Goal: Complete application form

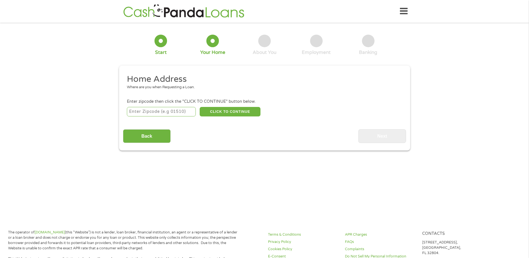
click at [154, 111] on input "number" at bounding box center [161, 111] width 69 height 9
type input "78599"
click at [247, 110] on button "CLICK TO CONTINUE" at bounding box center [230, 111] width 61 height 9
type input "78599"
type input "Weslaco"
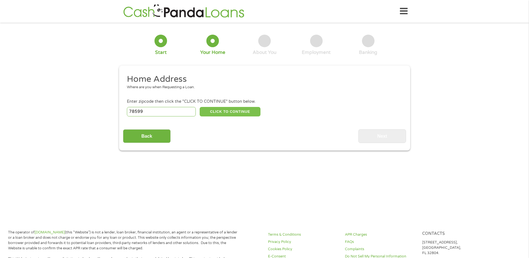
select select "[US_STATE]"
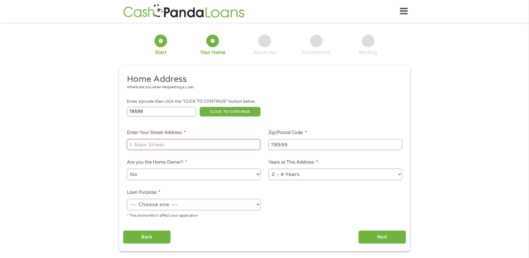
click at [166, 175] on select "No Yes" at bounding box center [194, 173] width 134 height 11
select select "yes"
click at [127, 168] on select "No Yes" at bounding box center [194, 173] width 134 height 11
click at [306, 175] on select "1 Year or less 1 - 2 Years 2 - 4 Years Over 4 Years" at bounding box center [336, 173] width 134 height 11
select select "60months"
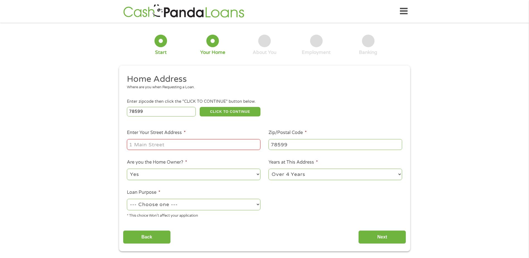
click at [269, 168] on select "1 Year or less 1 - 2 Years 2 - 4 Years Over 4 Years" at bounding box center [336, 173] width 134 height 11
click at [160, 202] on select "--- Choose one --- Pay Bills Debt Consolidation Home Improvement Major Purchase…" at bounding box center [194, 204] width 134 height 11
select select "paybills"
click at [127, 199] on select "--- Choose one --- Pay Bills Debt Consolidation Home Improvement Major Purchase…" at bounding box center [194, 204] width 134 height 11
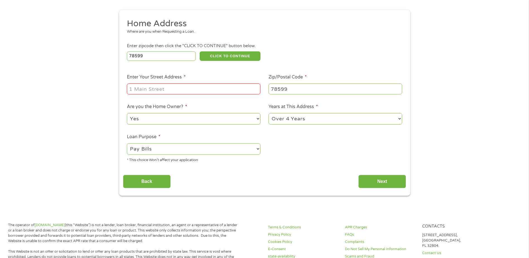
scroll to position [56, 0]
click at [171, 90] on input "Enter Your Street Address *" at bounding box center [194, 88] width 134 height 11
click at [201, 91] on input "[STREET_ADDRESS][US_STATE]" at bounding box center [194, 88] width 134 height 11
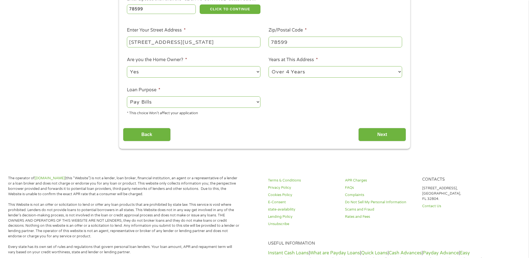
scroll to position [112, 0]
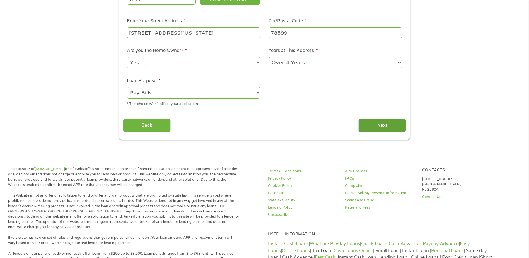
type input "[STREET_ADDRESS][US_STATE]"
click at [386, 126] on input "Next" at bounding box center [382, 126] width 48 height 14
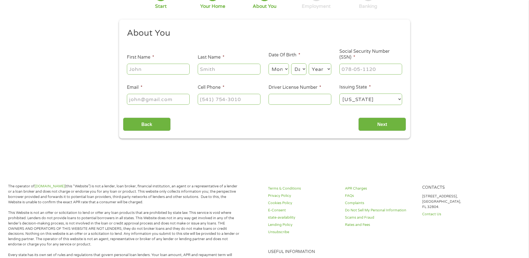
scroll to position [0, 0]
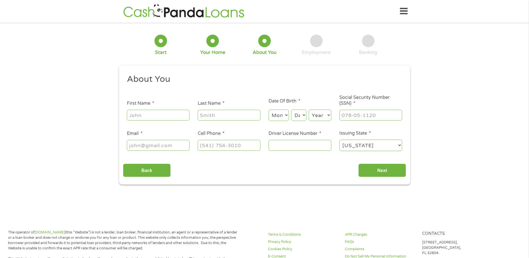
click at [169, 144] on input "Email *" at bounding box center [158, 145] width 63 height 11
type input "[EMAIL_ADDRESS][DOMAIN_NAME]"
click at [226, 146] on input "(___) ___-____" at bounding box center [229, 145] width 63 height 11
type input "[PHONE_NUMBER]"
click at [306, 150] on input "Driver License Number *" at bounding box center [300, 145] width 63 height 11
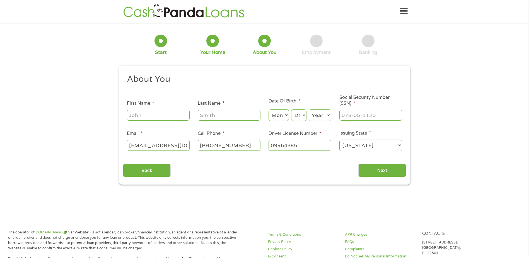
type input "09964385"
click at [161, 117] on input "First Name *" at bounding box center [158, 115] width 63 height 11
type input "[PERSON_NAME]"
click at [285, 115] on select "Month 1 2 3 4 5 6 7 8 9 10 11 12" at bounding box center [279, 114] width 20 height 11
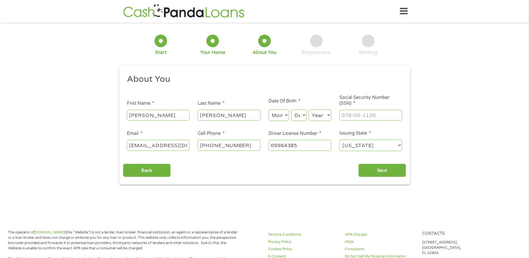
select select "12"
click at [269, 109] on select "Month 1 2 3 4 5 6 7 8 9 10 11 12" at bounding box center [279, 114] width 20 height 11
click at [304, 115] on select "Day 1 2 3 4 5 6 7 8 9 10 11 12 13 14 15 16 17 18 19 20 21 22 23 24 25 26 27 28 …" at bounding box center [298, 114] width 15 height 11
select select "12"
click at [291, 109] on select "Day 1 2 3 4 5 6 7 8 9 10 11 12 13 14 15 16 17 18 19 20 21 22 23 24 25 26 27 28 …" at bounding box center [298, 114] width 15 height 11
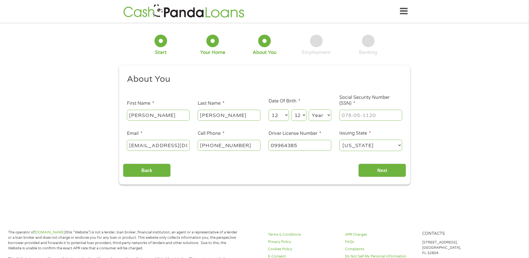
click at [320, 114] on select "Year [DATE] 2006 2005 2004 2003 2002 2001 2000 1999 1998 1997 1996 1995 1994 19…" at bounding box center [320, 114] width 23 height 11
select select "1975"
click at [309, 109] on select "Year [DATE] 2006 2005 2004 2003 2002 2001 2000 1999 1998 1997 1996 1995 1994 19…" at bounding box center [320, 114] width 23 height 11
click at [353, 118] on input "___-__-____" at bounding box center [370, 115] width 63 height 11
type input "463-59-4123"
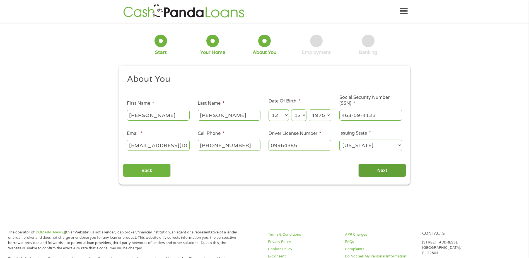
click at [376, 173] on input "Next" at bounding box center [382, 170] width 48 height 14
click at [376, 145] on select "[US_STATE] [US_STATE] [US_STATE] [US_STATE] [US_STATE] [US_STATE] [US_STATE] [U…" at bounding box center [370, 144] width 63 height 11
click at [339, 139] on select "[US_STATE] [US_STATE] [US_STATE] [US_STATE] [US_STATE] [US_STATE] [US_STATE] [U…" at bounding box center [370, 144] width 63 height 11
click at [382, 171] on input "Next" at bounding box center [382, 170] width 48 height 14
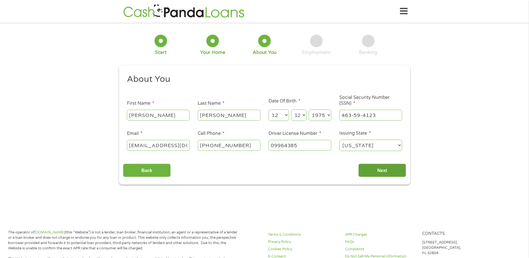
click at [382, 171] on input "Next" at bounding box center [382, 170] width 48 height 14
click at [313, 119] on select "Year [DATE] 2006 2005 2004 2003 2002 2001 2000 1999 1998 1997 1996 1995 1994 19…" at bounding box center [320, 114] width 23 height 11
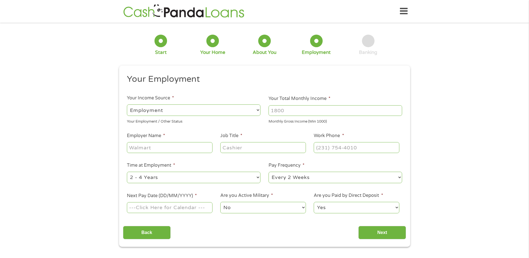
click at [196, 111] on select "--- Choose one --- Employment [DEMOGRAPHIC_DATA] Benefits" at bounding box center [194, 109] width 134 height 11
click at [199, 208] on input "Next Pay Date (DD/MM/YYYY) *" at bounding box center [169, 207] width 85 height 11
click at [168, 208] on input "[DATE]" at bounding box center [169, 207] width 85 height 11
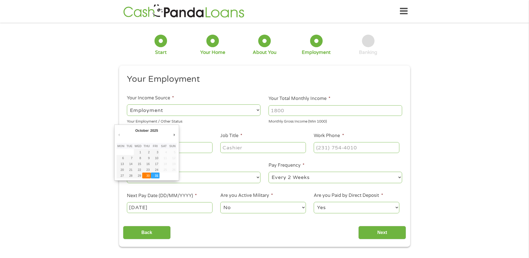
type input "[DATE]"
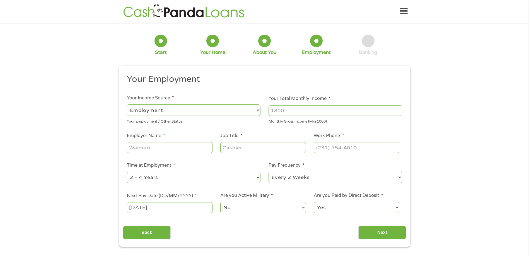
click at [303, 178] on select "--- Choose one --- Every 2 Weeks Every Week Monthly Semi-Monthly" at bounding box center [336, 177] width 134 height 11
select select "monthly"
click at [269, 172] on select "--- Choose one --- Every 2 Weeks Every Week Monthly Semi-Monthly" at bounding box center [336, 177] width 134 height 11
click at [156, 147] on input "Employer Name *" at bounding box center [169, 147] width 85 height 11
click at [165, 177] on select "--- Choose one --- 1 Year or less 1 - 2 Years 2 - 4 Years Over 4 Years" at bounding box center [194, 177] width 134 height 11
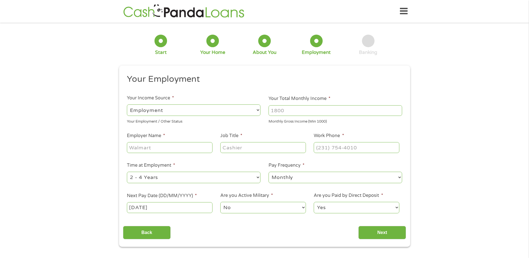
select select "60months"
click at [127, 172] on select "--- Choose one --- 1 Year or less 1 - 2 Years 2 - 4 Years Over 4 Years" at bounding box center [194, 177] width 134 height 11
click at [242, 147] on input "Job Title *" at bounding box center [262, 147] width 85 height 11
type input "graduate assistant"
click at [161, 145] on input "Employer Name *" at bounding box center [169, 147] width 85 height 11
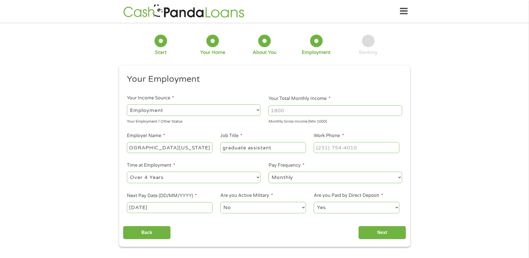
scroll to position [0, 18]
type input "[GEOGRAPHIC_DATA][US_STATE]"
click at [171, 108] on select "--- Choose one --- Employment [DEMOGRAPHIC_DATA] Benefits" at bounding box center [194, 109] width 134 height 11
click at [302, 111] on input "Your Total Monthly Income *" at bounding box center [336, 110] width 134 height 11
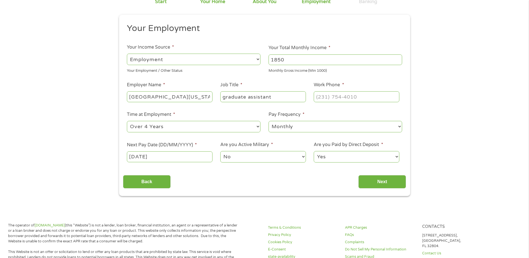
scroll to position [56, 0]
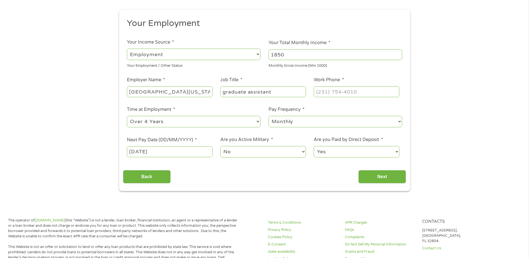
type input "1850"
click at [349, 93] on input "(___) ___-____" at bounding box center [356, 91] width 85 height 11
type input "[PHONE_NUMBER]"
click at [389, 177] on input "Next" at bounding box center [382, 177] width 48 height 14
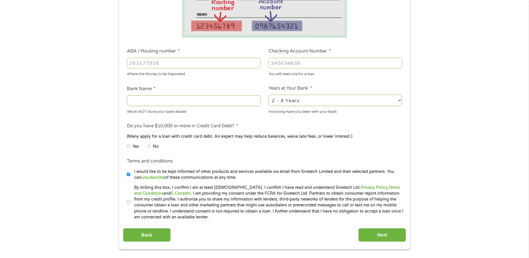
scroll to position [139, 0]
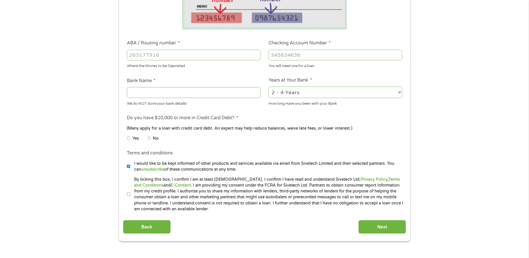
click at [150, 138] on input "No" at bounding box center [149, 138] width 3 height 9
radio input "true"
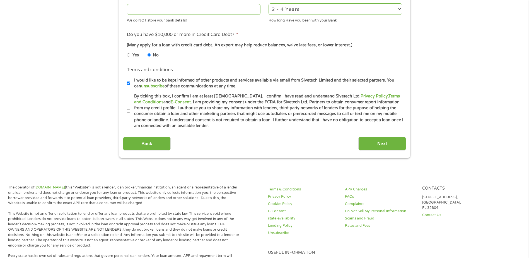
scroll to position [223, 0]
click at [130, 109] on label "By ticking this box, I confirm I am at least [DEMOGRAPHIC_DATA]. I confirm I ha…" at bounding box center [267, 111] width 274 height 36
click at [130, 109] on input "By ticking this box, I confirm I am at least [DEMOGRAPHIC_DATA]. I confirm I ha…" at bounding box center [128, 110] width 3 height 9
click at [129, 112] on input "By ticking this box, I confirm I am at least [DEMOGRAPHIC_DATA]. I confirm I ha…" at bounding box center [128, 110] width 3 height 9
checkbox input "false"
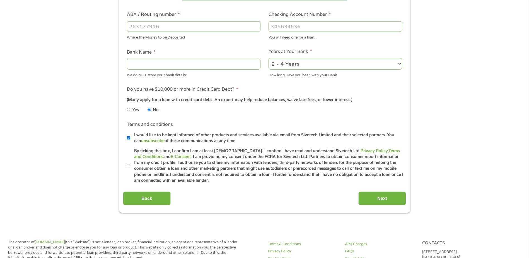
scroll to position [167, 0]
click at [128, 138] on input "I would like to be kept informed of other products and services available via e…" at bounding box center [128, 138] width 3 height 9
checkbox input "false"
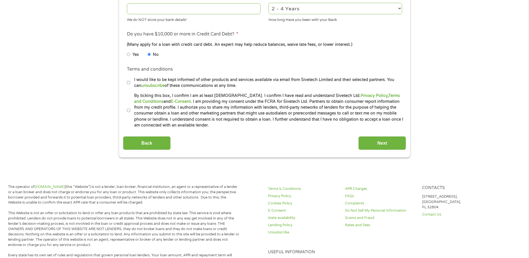
scroll to position [84, 0]
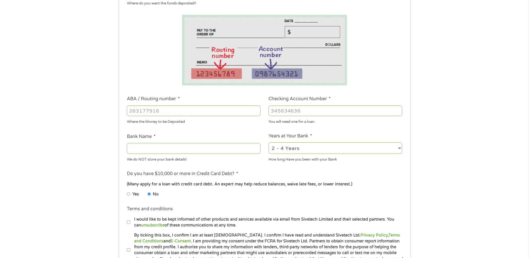
click at [301, 148] on select "2 - 4 Years 6 - 12 Months 1 - 2 Years Over 4 Years" at bounding box center [336, 147] width 134 height 11
select select "60months"
click at [269, 142] on select "2 - 4 Years 6 - 12 Months 1 - 2 Years Over 4 Years" at bounding box center [336, 147] width 134 height 11
click at [147, 145] on input "Bank Name *" at bounding box center [194, 148] width 134 height 11
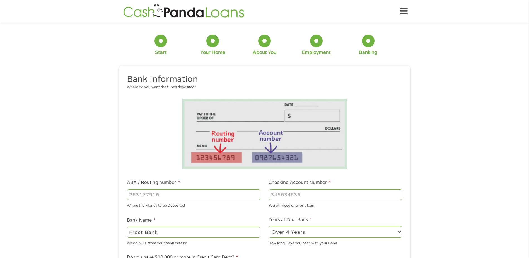
scroll to position [56, 0]
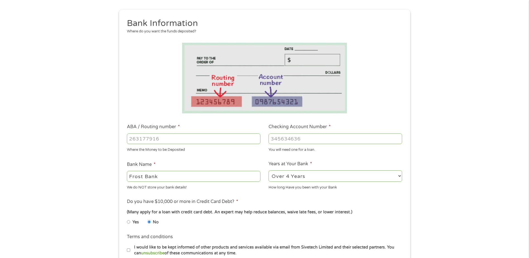
type input "Frost Bank"
click at [281, 139] on input "Checking Account Number *" at bounding box center [336, 138] width 134 height 11
type input "101264672"
click at [202, 138] on input "ABA / Routing number *" at bounding box center [194, 138] width 134 height 11
type input "114000093"
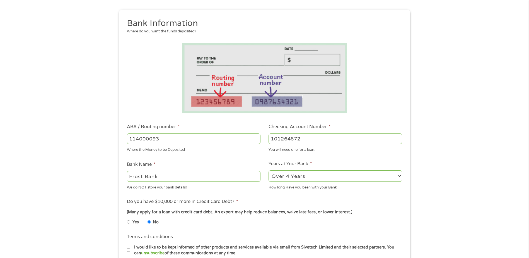
type input "FROST BANK"
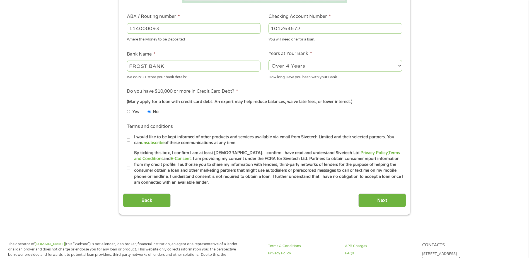
scroll to position [223, 0]
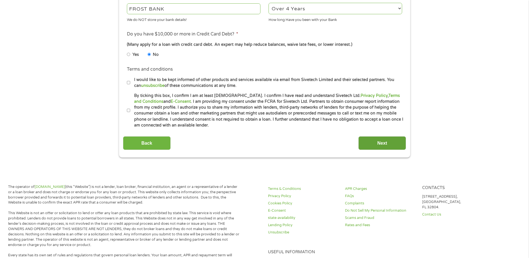
type input "114000093"
click at [377, 144] on input "Next" at bounding box center [382, 143] width 48 height 14
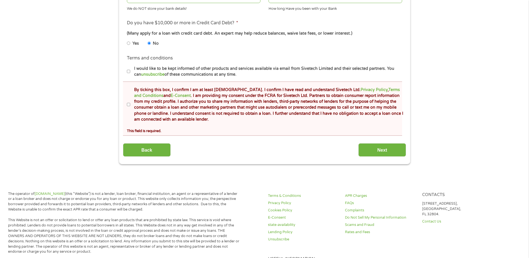
scroll to position [307, 0]
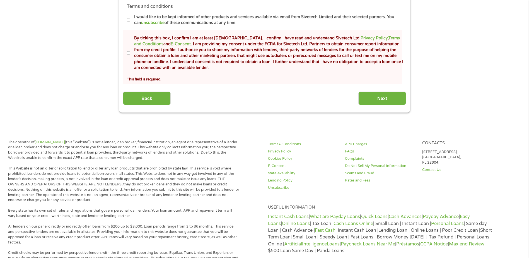
click at [128, 52] on input "By ticking this box, I confirm I am at least [DEMOGRAPHIC_DATA]. I confirm I ha…" at bounding box center [128, 53] width 3 height 9
checkbox input "true"
click at [395, 100] on input "Next" at bounding box center [382, 98] width 48 height 14
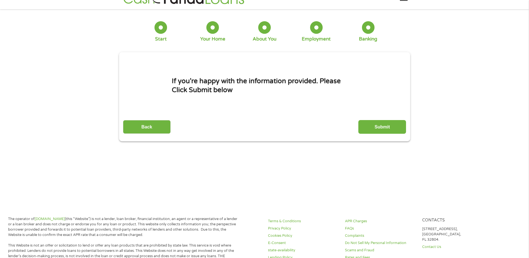
scroll to position [0, 0]
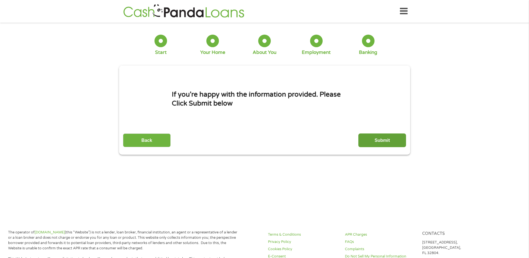
click at [391, 144] on input "Submit" at bounding box center [382, 140] width 48 height 14
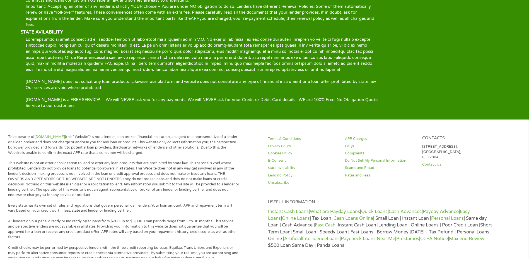
scroll to position [1004, 0]
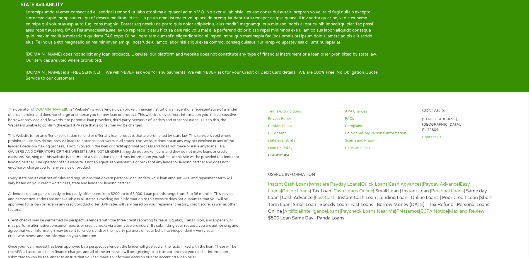
click at [275, 158] on link "Unsubscribe" at bounding box center [303, 155] width 70 height 5
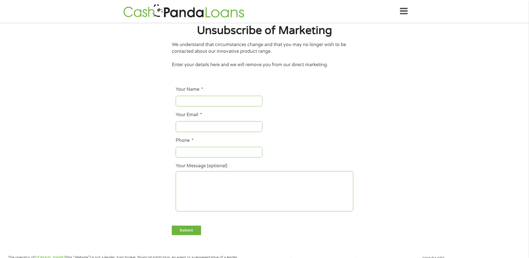
click at [195, 101] on input "Your Name *" at bounding box center [219, 101] width 87 height 11
type input "Sandra Lazo"
type input "[EMAIL_ADDRESS][DOMAIN_NAME]"
type input "[PHONE_NUMBER]"
click at [188, 230] on input "Submit" at bounding box center [187, 229] width 30 height 9
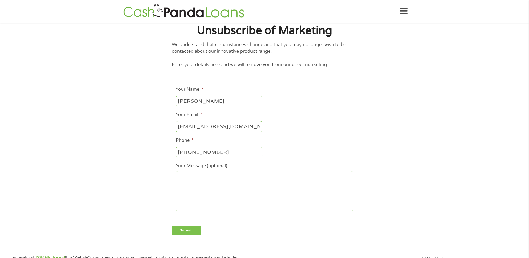
click at [190, 231] on input "Submit" at bounding box center [187, 229] width 30 height 9
click at [223, 150] on input "[PHONE_NUMBER]" at bounding box center [219, 152] width 87 height 11
click at [224, 151] on input "[PHONE_NUMBER]" at bounding box center [219, 152] width 87 height 11
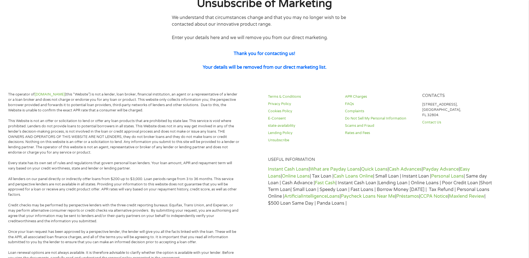
click at [195, 230] on div "The operator of Cashpandaloans.com (this “Website”) is not a lender, loan broke…" at bounding box center [136, 239] width 257 height 295
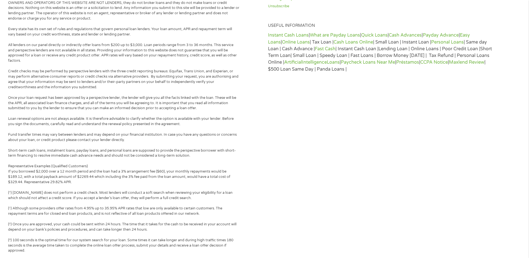
scroll to position [191, 0]
